Goal: Task Accomplishment & Management: Use online tool/utility

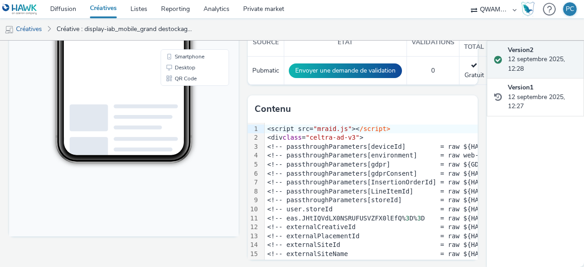
scroll to position [246, 0]
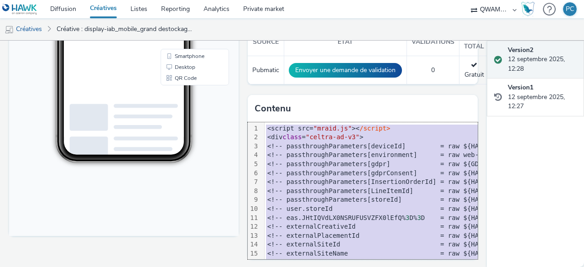
copy div "<script src= "mraid.js" >< /script> <div class = "celtra-ad-v3" > <!-- passthro…"
